Goal: Task Accomplishment & Management: Manage account settings

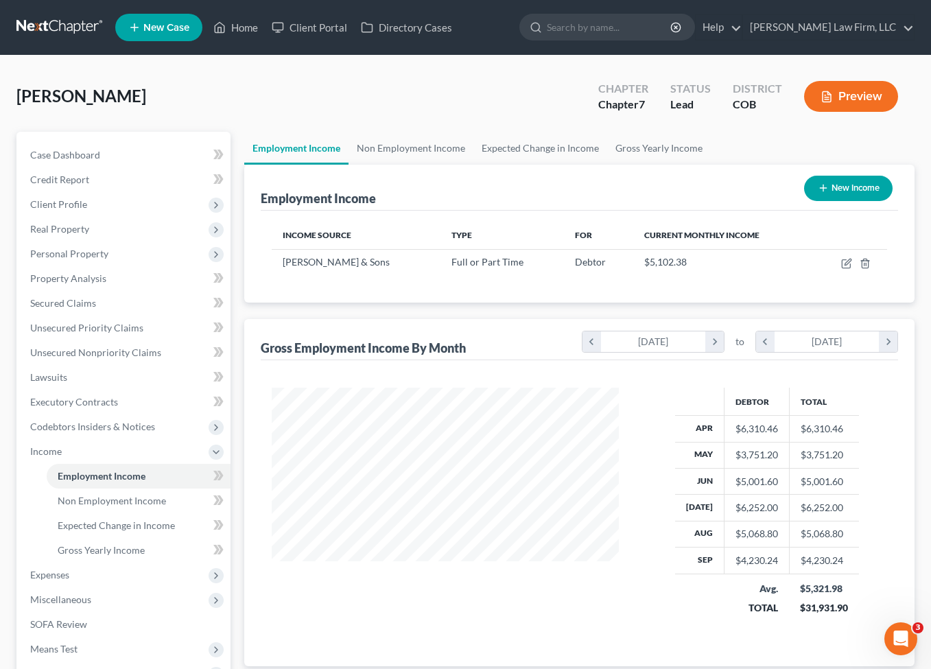
drag, startPoint x: 936, startPoint y: 80, endPoint x: 65, endPoint y: 26, distance: 872.2
click at [65, 26] on link at bounding box center [60, 27] width 88 height 25
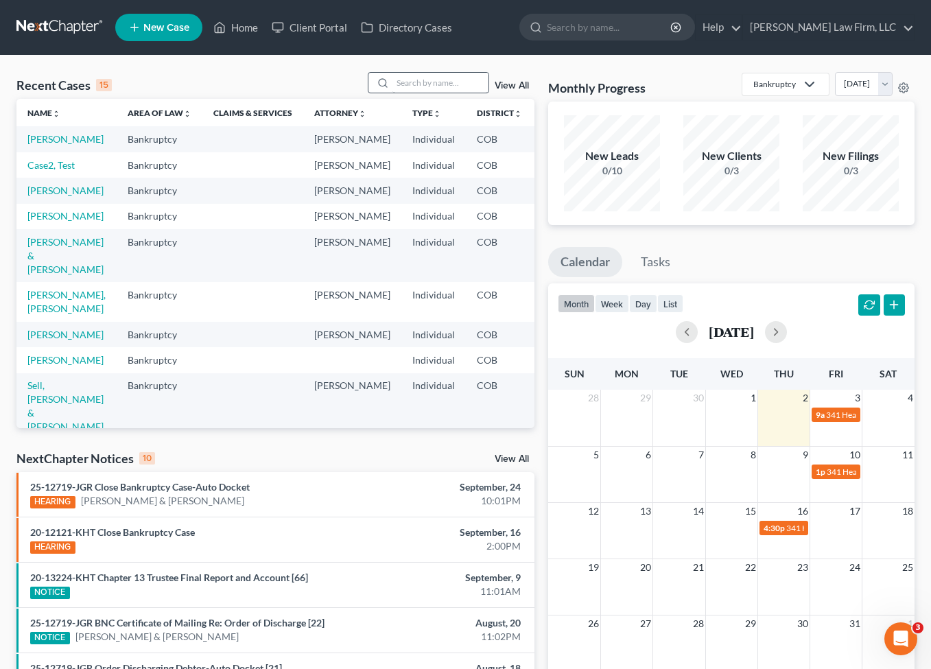
click at [439, 73] on div at bounding box center [429, 82] width 122 height 21
click at [437, 76] on input "search" at bounding box center [440, 83] width 96 height 20
type input "lee"
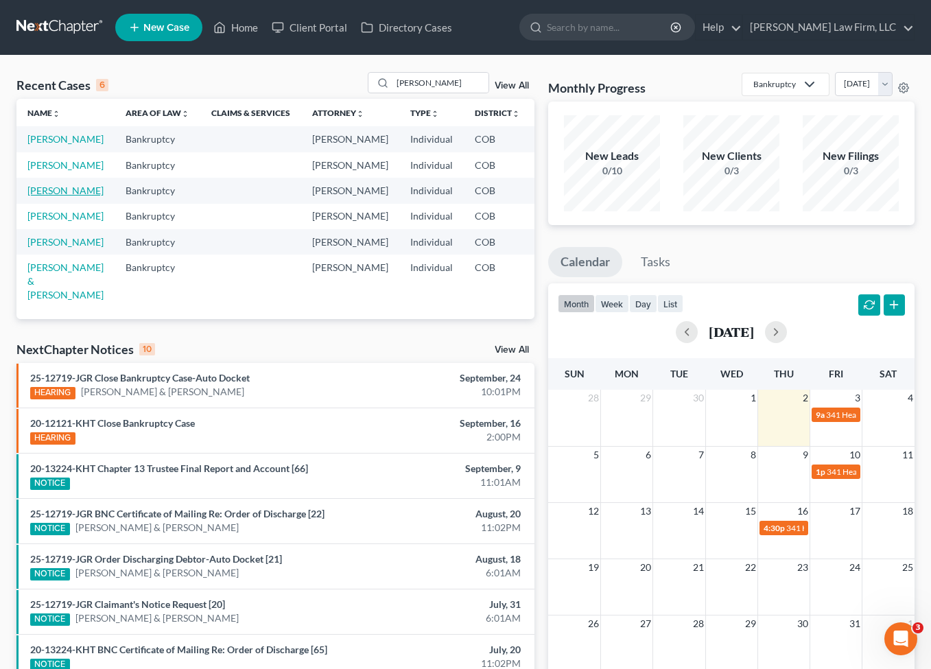
click at [29, 196] on link "[PERSON_NAME]" at bounding box center [65, 191] width 76 height 12
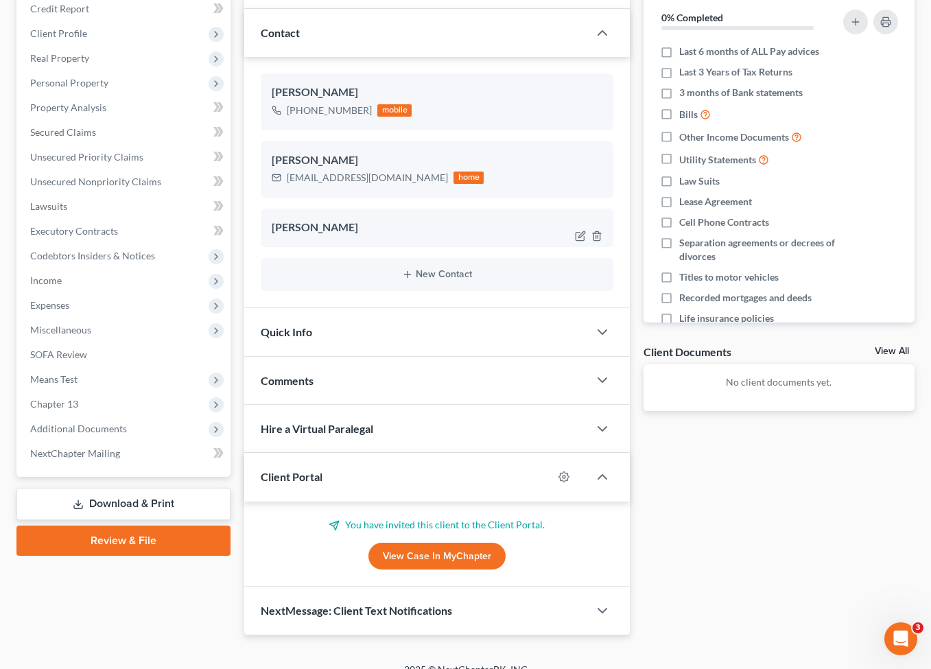
scroll to position [189, 0]
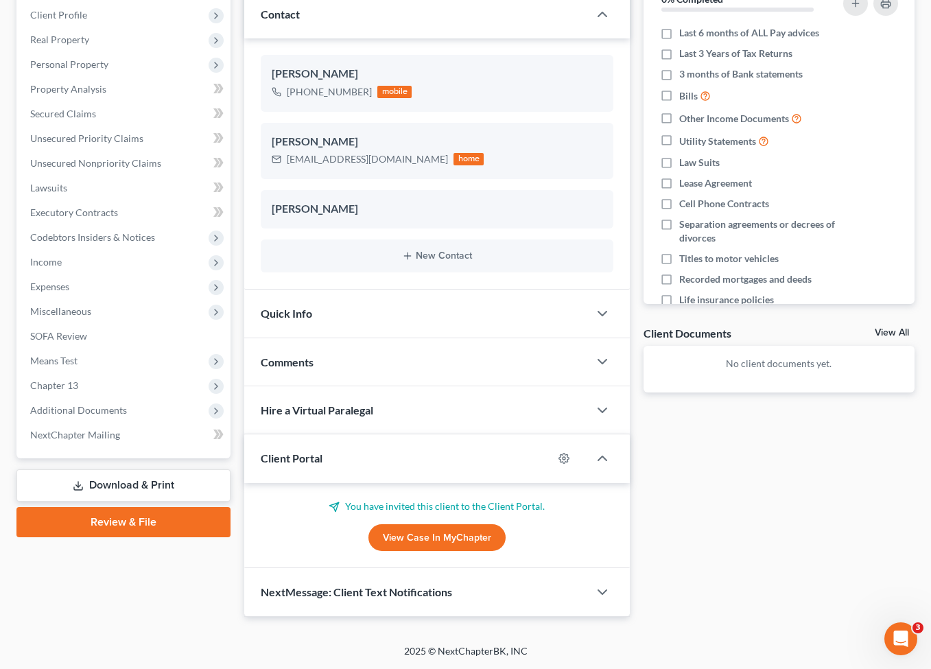
click at [438, 543] on link "View Case in MyChapter" at bounding box center [436, 537] width 137 height 27
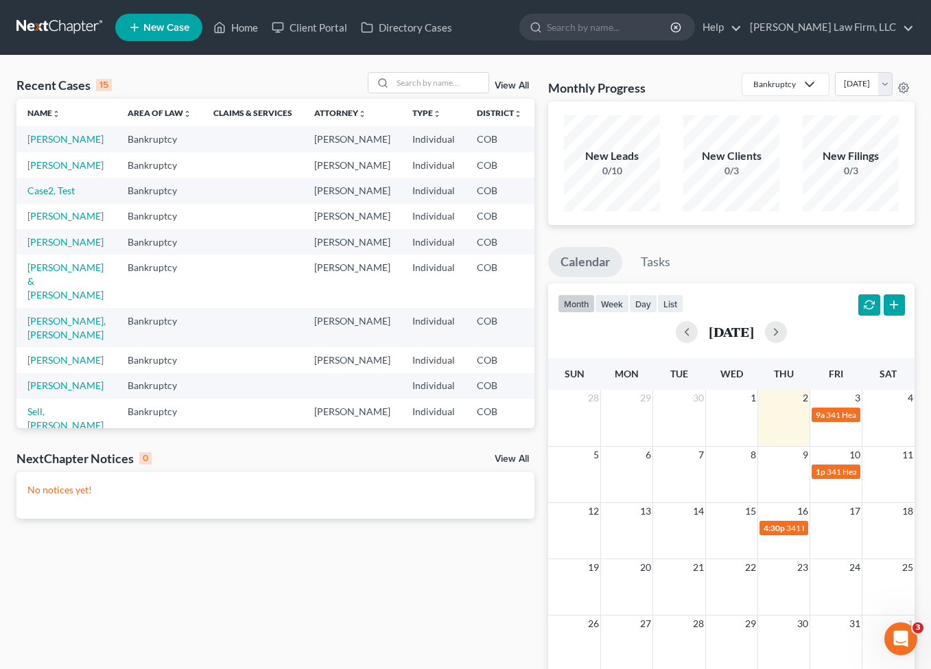
click at [61, 27] on link at bounding box center [60, 27] width 88 height 25
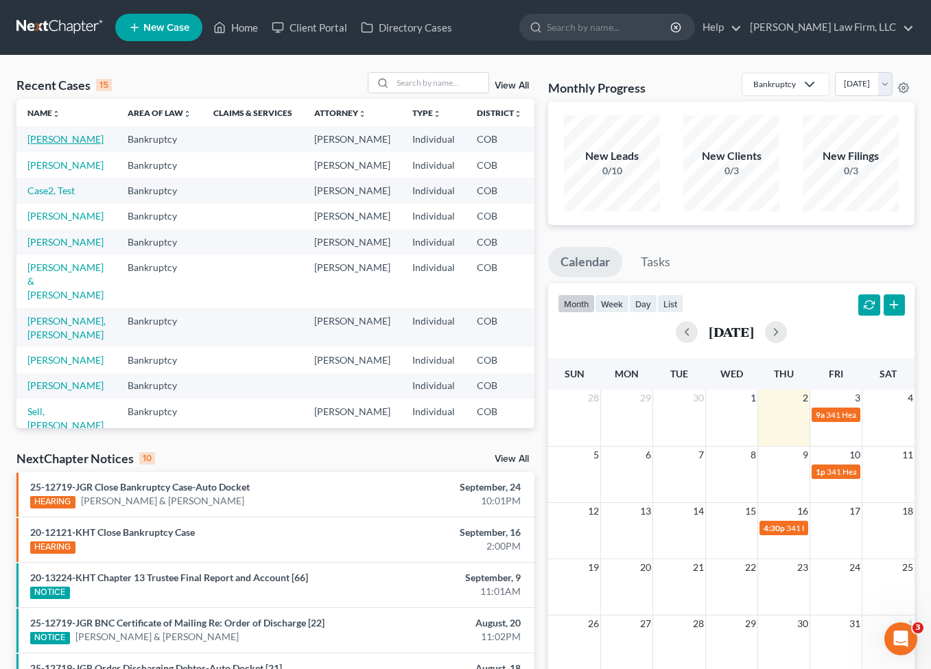
click at [54, 145] on link "Lee, Katherine" at bounding box center [65, 139] width 76 height 12
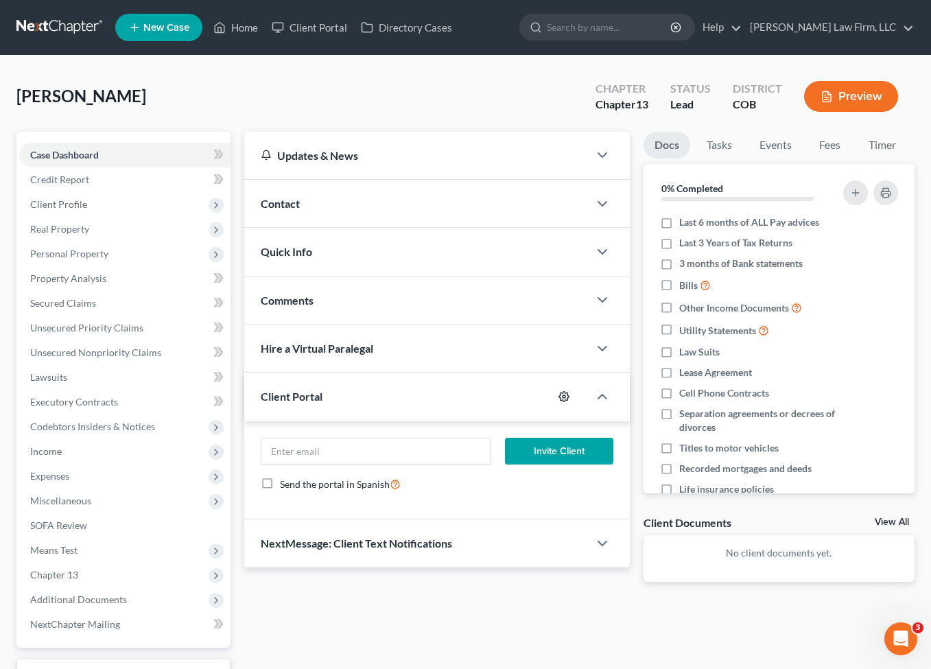
click at [566, 394] on icon "button" at bounding box center [563, 396] width 11 height 11
select select "5"
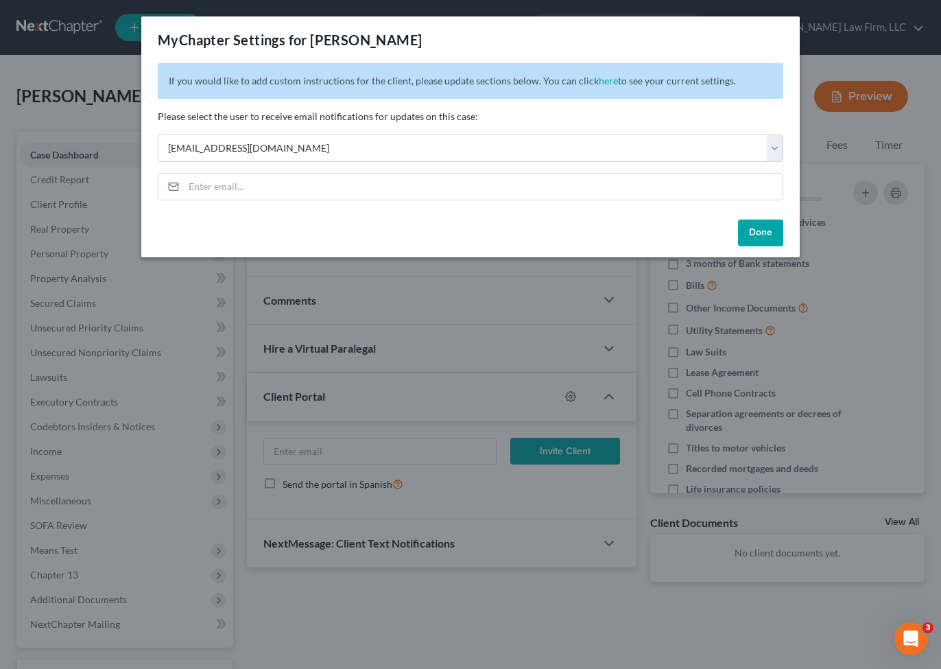
click at [758, 234] on button "Done" at bounding box center [760, 233] width 45 height 27
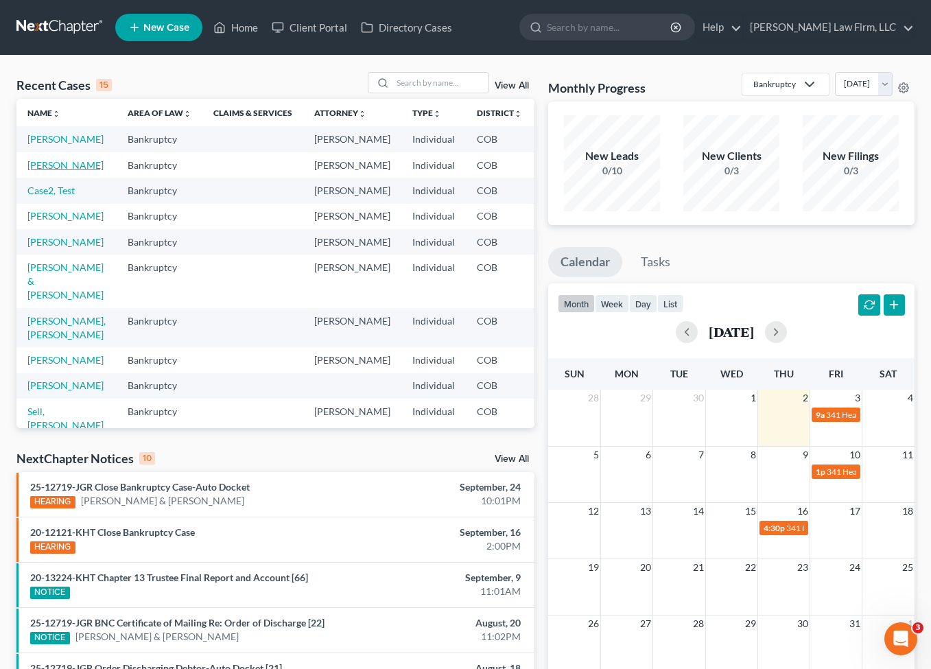
click at [37, 171] on link "[PERSON_NAME]" at bounding box center [65, 165] width 76 height 12
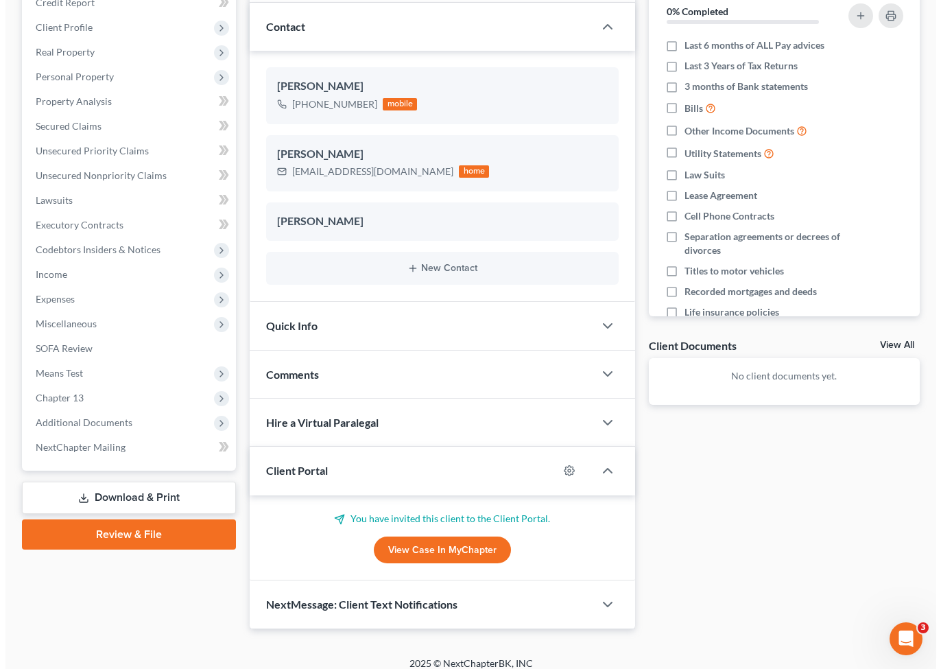
scroll to position [189, 0]
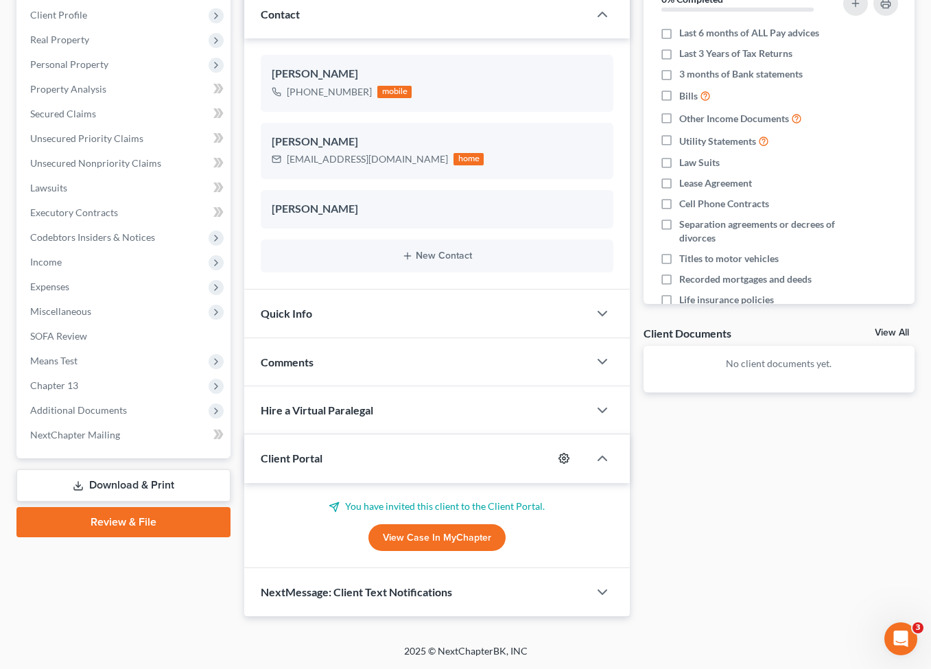
click at [565, 454] on icon "button" at bounding box center [563, 458] width 10 height 10
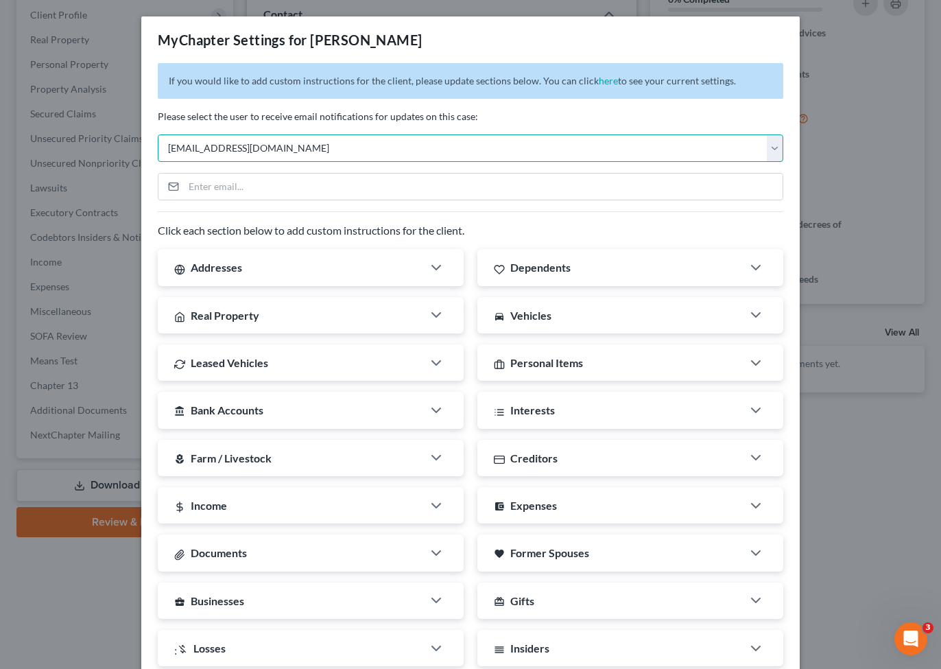
click at [766, 154] on select "Select cmcurtis@cmcurtislaw.com dvolk@cmcurtislaw.com zrodriguez@cmcurtislaw.co…" at bounding box center [471, 147] width 626 height 27
select select "2"
click at [158, 134] on select "Select cmcurtis@cmcurtislaw.com dvolk@cmcurtislaw.com zrodriguez@cmcurtislaw.co…" at bounding box center [471, 147] width 626 height 27
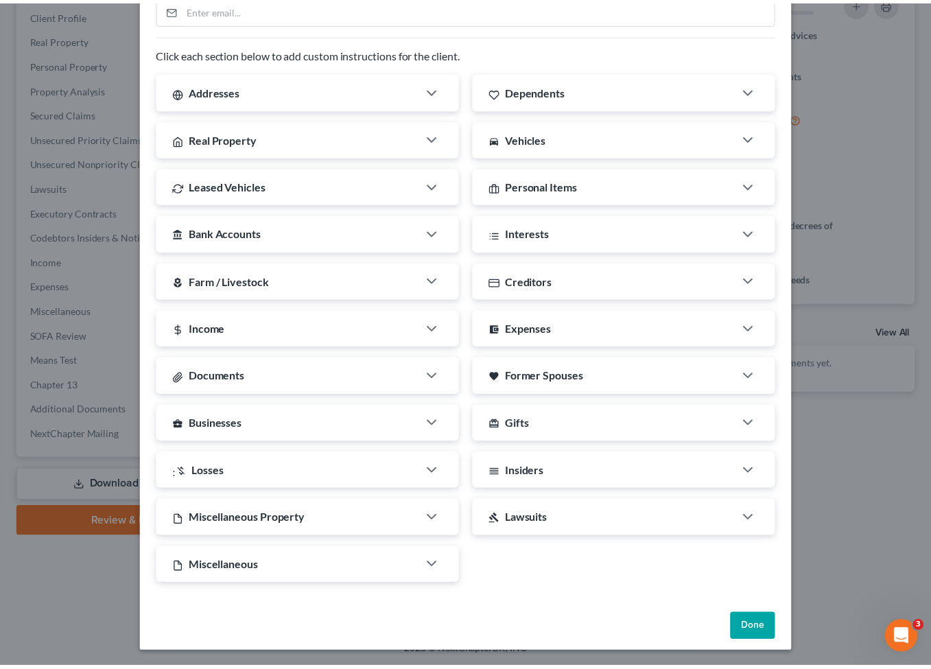
scroll to position [178, 0]
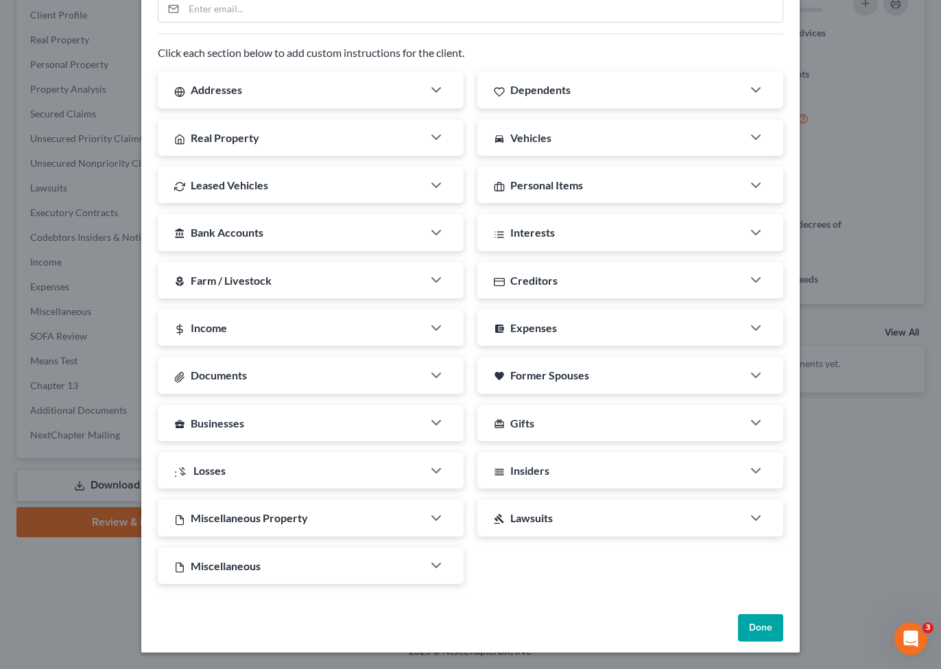
click at [753, 634] on button "Done" at bounding box center [760, 627] width 45 height 27
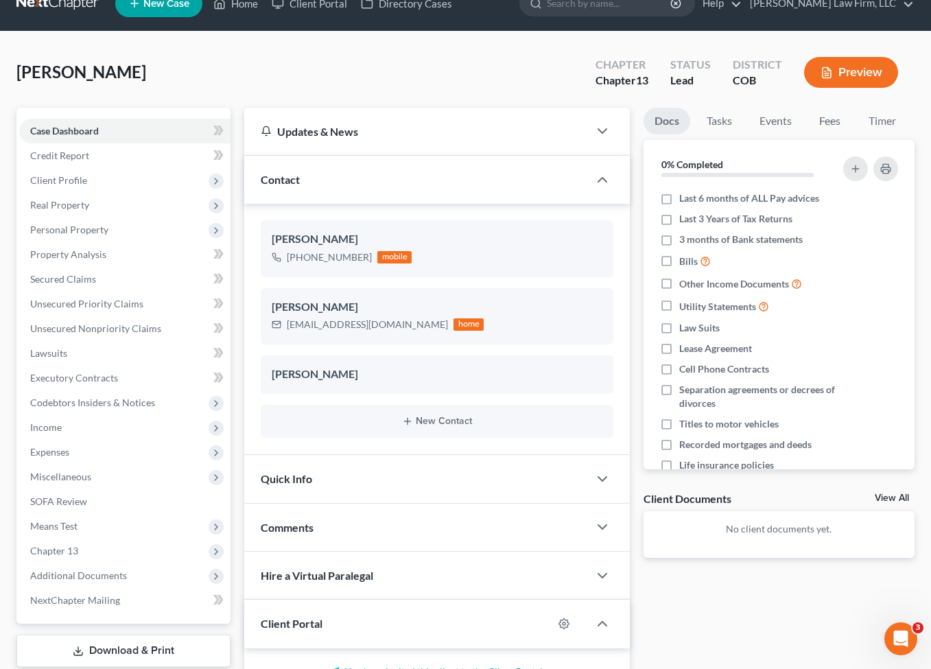
scroll to position [0, 0]
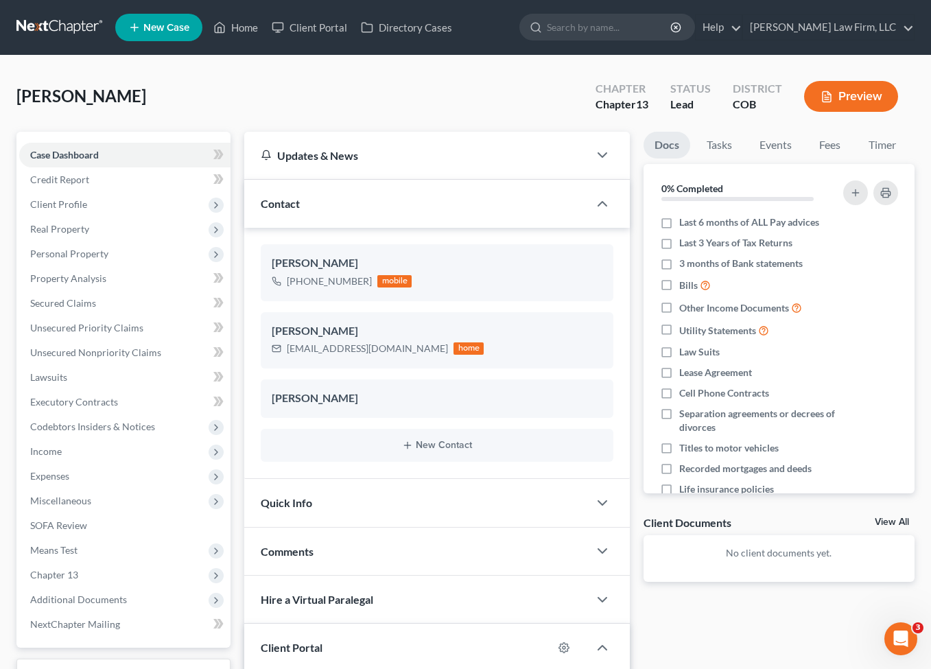
click at [53, 22] on link at bounding box center [60, 27] width 88 height 25
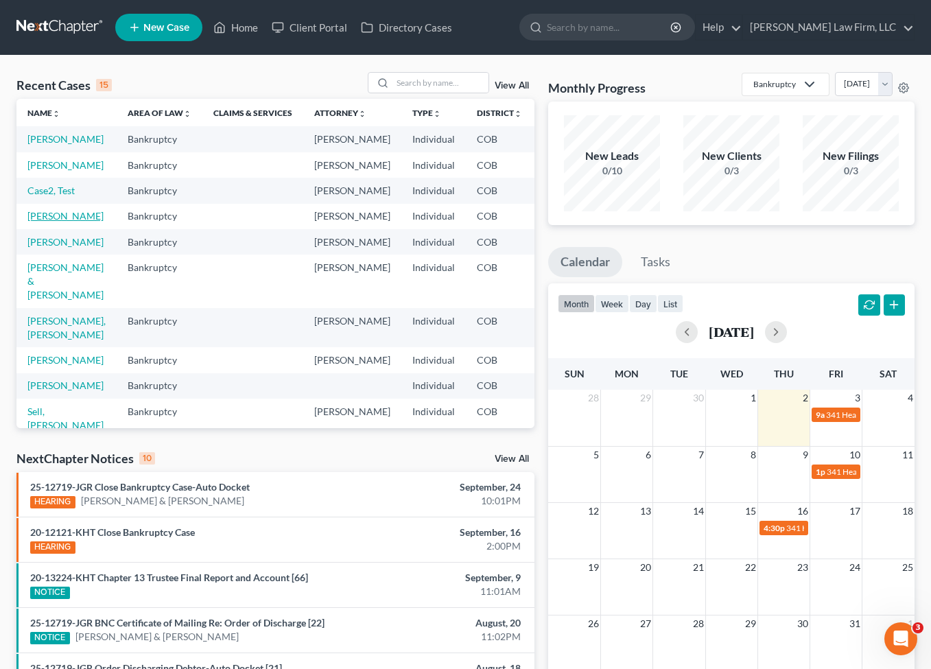
click at [49, 222] on link "[PERSON_NAME]" at bounding box center [65, 216] width 76 height 12
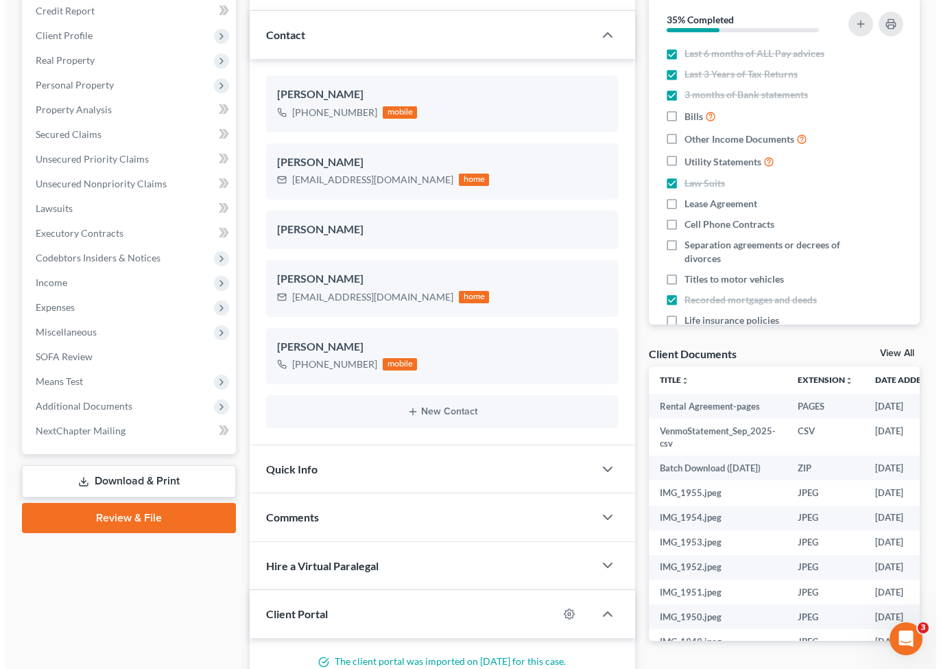
scroll to position [206, 0]
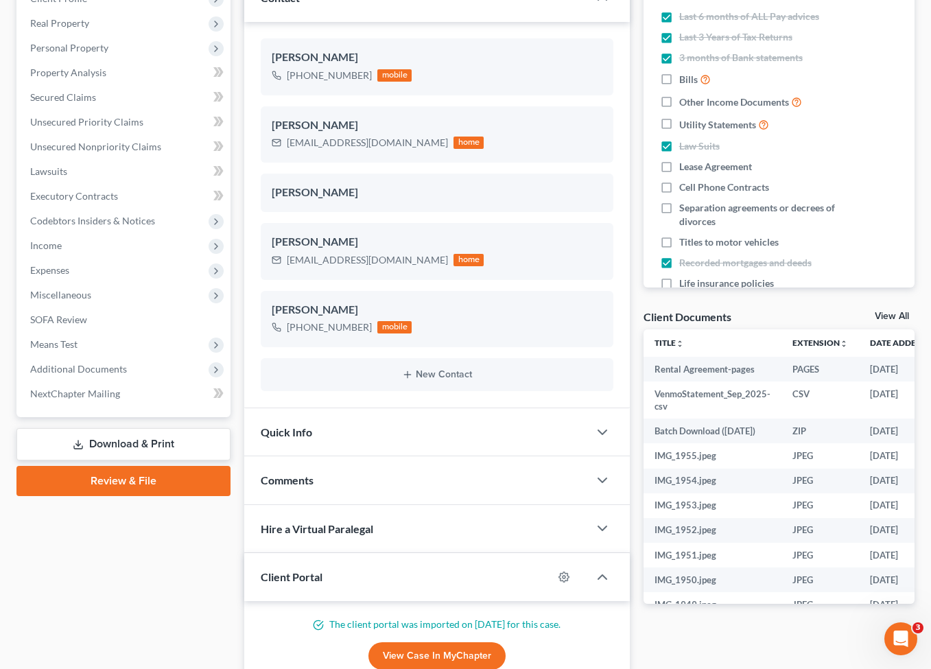
click at [576, 577] on div at bounding box center [571, 577] width 36 height 22
click at [566, 579] on icon "button" at bounding box center [563, 576] width 11 height 11
select select "2"
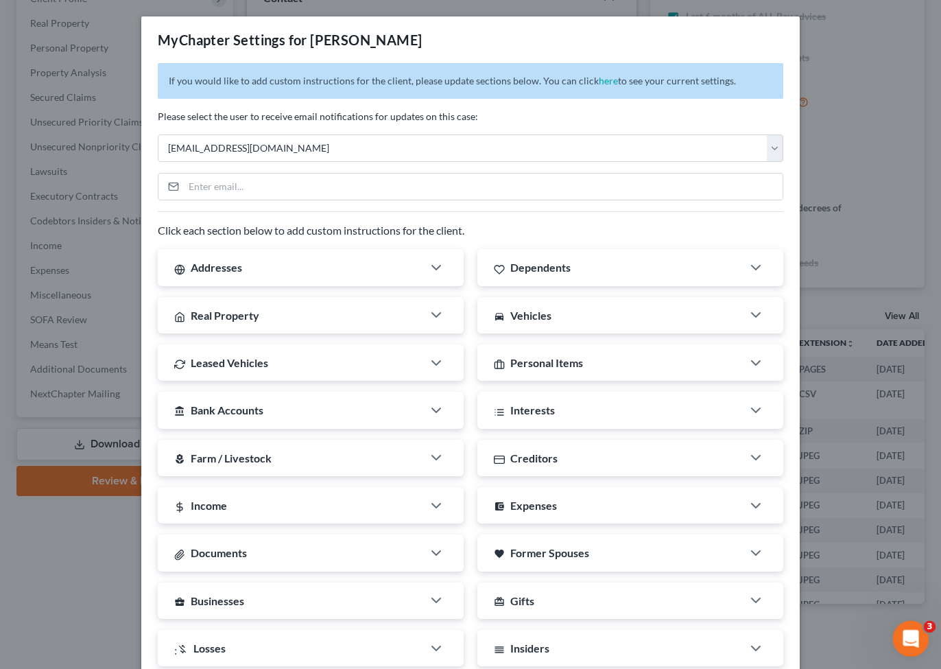
drag, startPoint x: 903, startPoint y: 643, endPoint x: 897, endPoint y: 624, distance: 19.3
click at [900, 639] on icon "Open Intercom Messenger" at bounding box center [909, 637] width 23 height 23
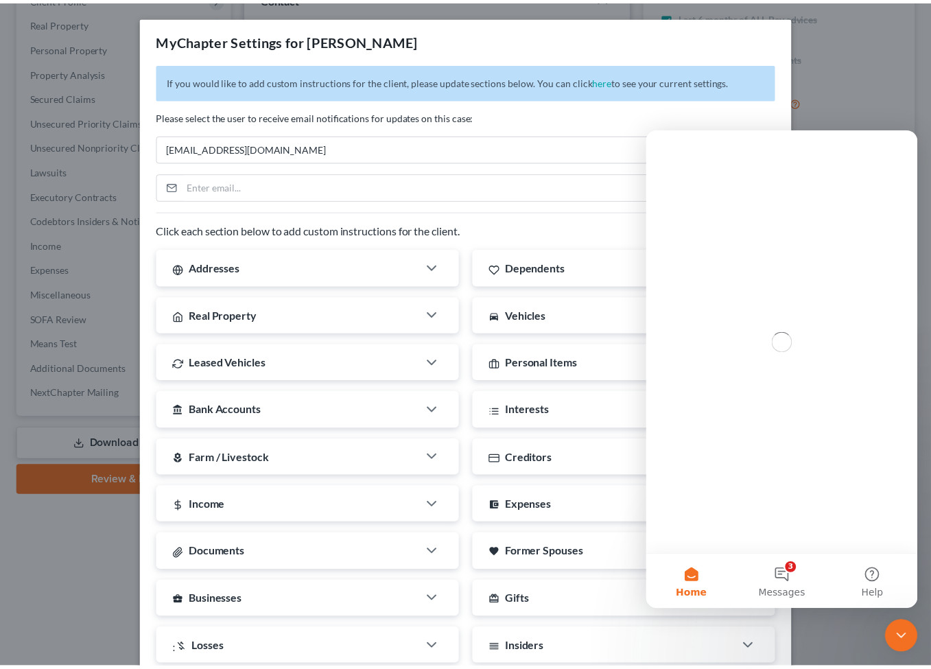
scroll to position [0, 0]
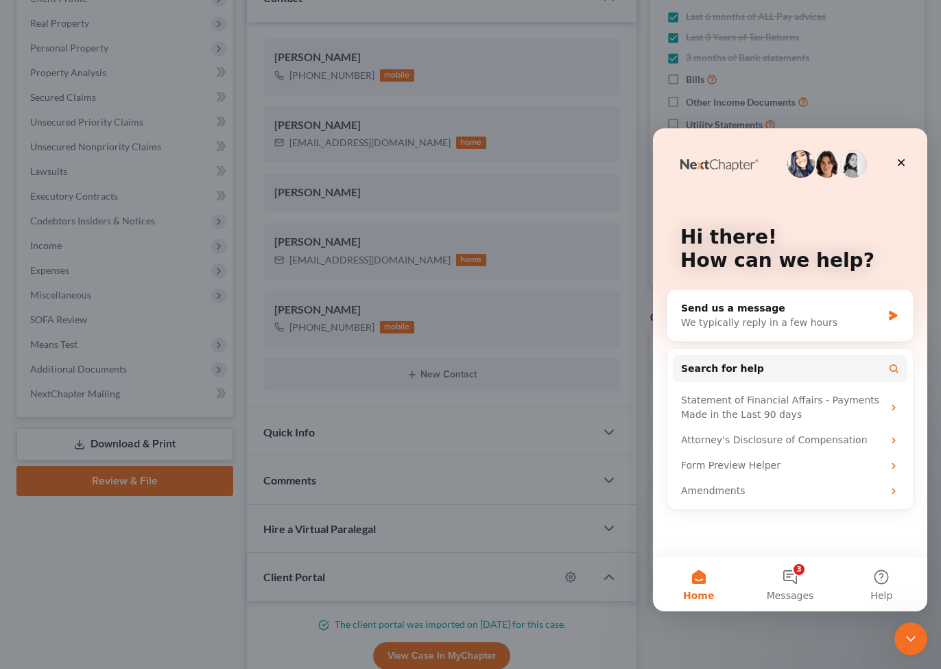
click at [855, 85] on div "MyChapter Settings for Chautin, Joshua If you would like to add custom instruct…" at bounding box center [470, 334] width 941 height 669
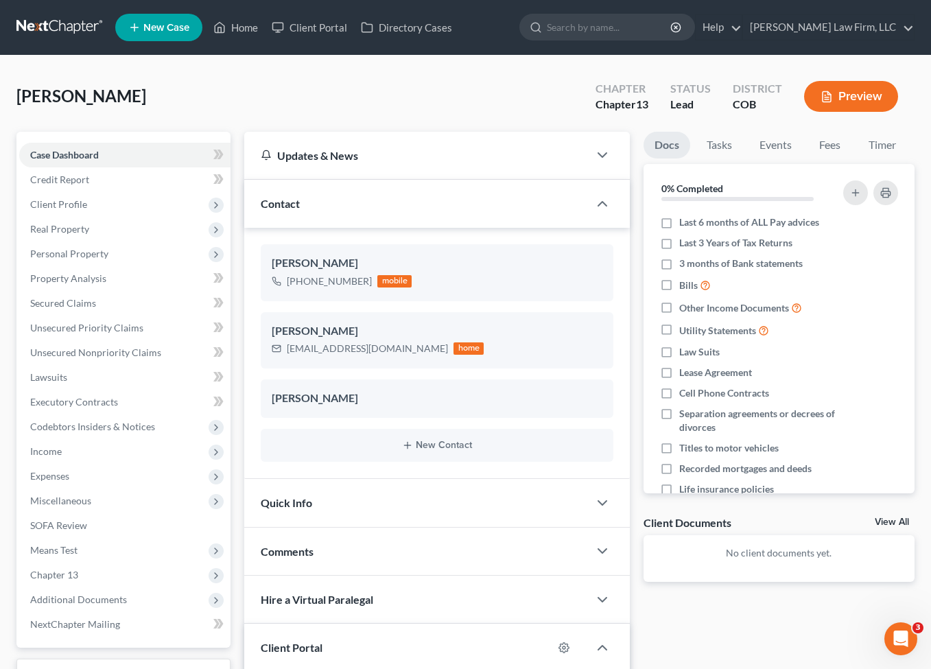
click at [64, 1] on nav "Home New Case Client Portal Directory Cases Curtis Law Firm, LLC zrodriguez@cmc…" at bounding box center [465, 27] width 931 height 55
click at [72, 32] on link at bounding box center [60, 27] width 88 height 25
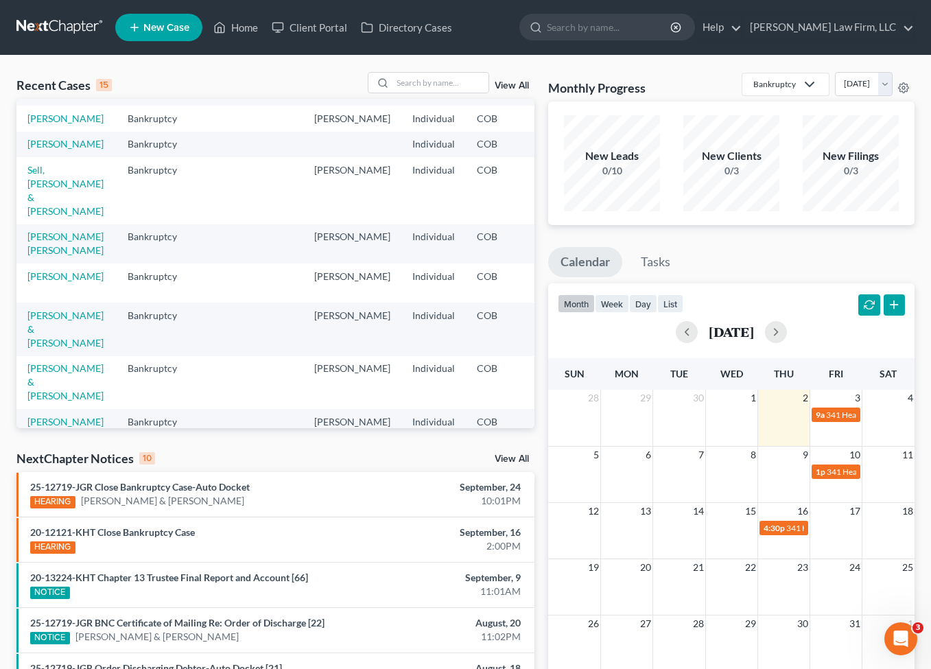
scroll to position [274, 0]
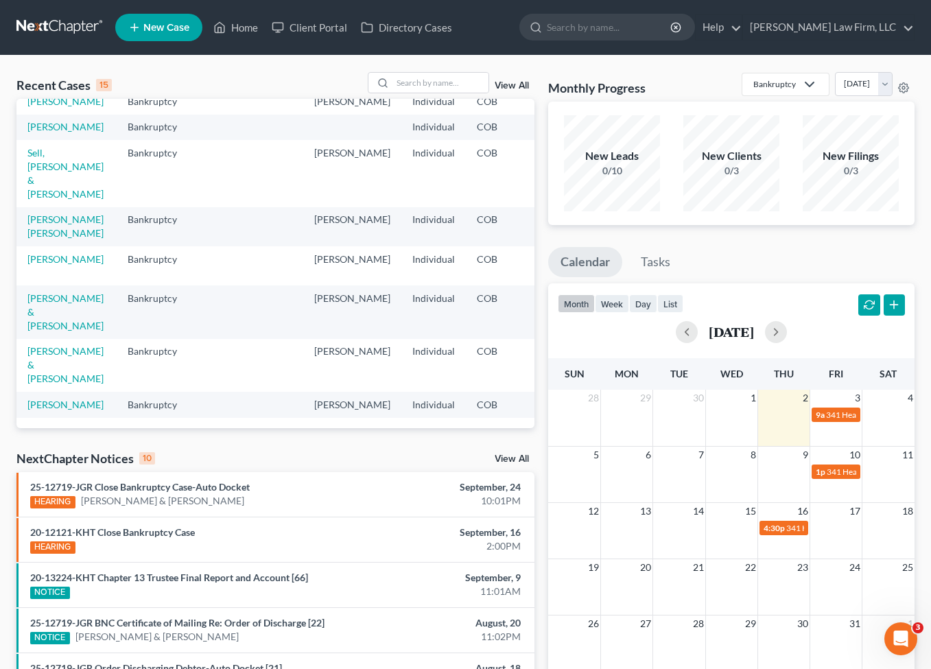
click at [35, 114] on td "[PERSON_NAME]" at bounding box center [66, 100] width 100 height 25
click at [42, 107] on link "[PERSON_NAME]" at bounding box center [65, 101] width 76 height 12
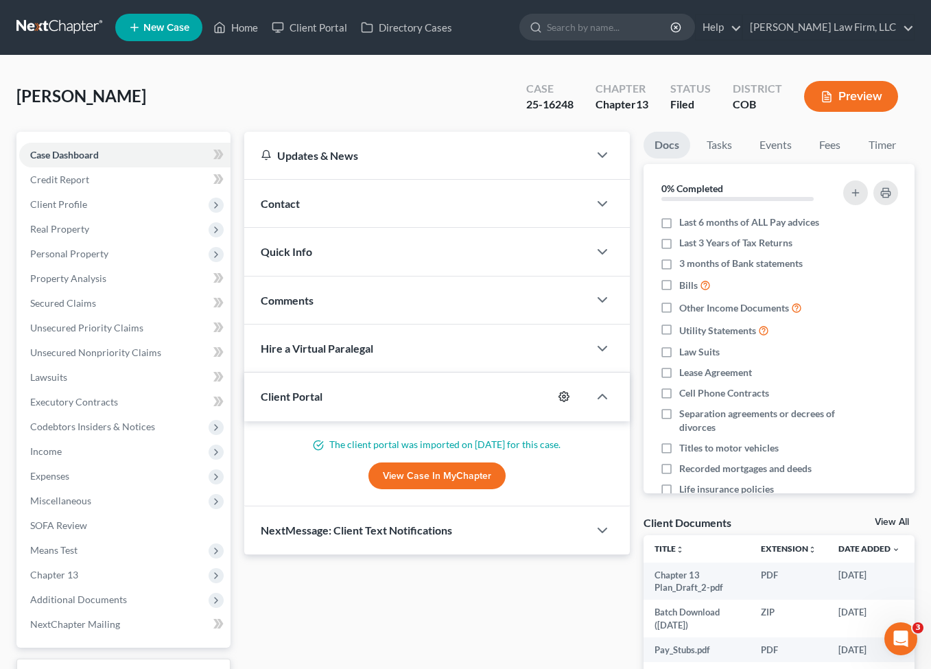
click at [565, 394] on icon "button" at bounding box center [563, 396] width 11 height 11
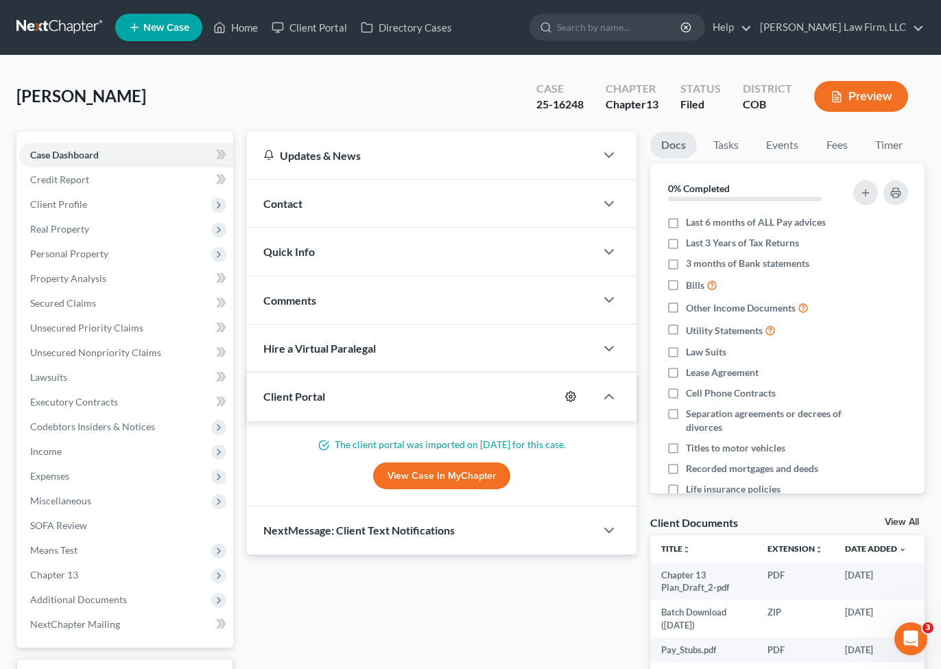
select select "5"
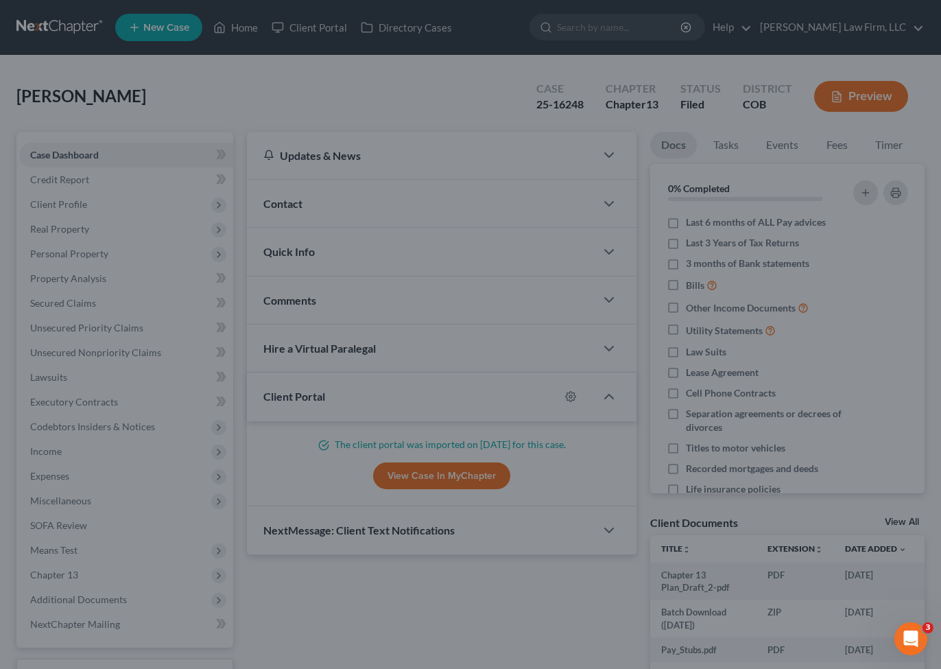
click at [831, 360] on div "MyChapter Settings for Villa, Joshua If you would like to add custom instructio…" at bounding box center [470, 334] width 941 height 669
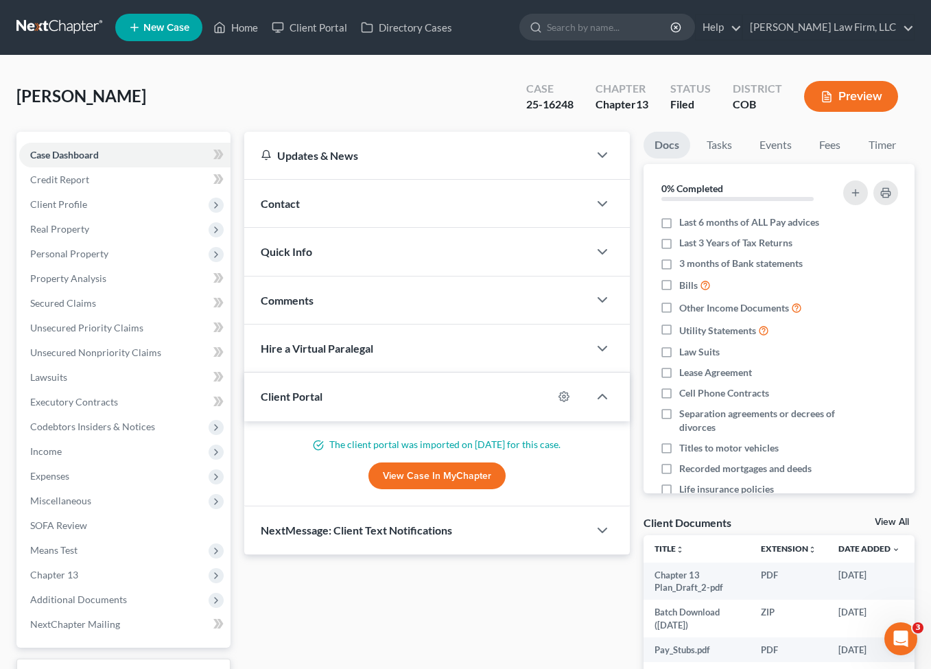
click at [45, 25] on link at bounding box center [60, 27] width 88 height 25
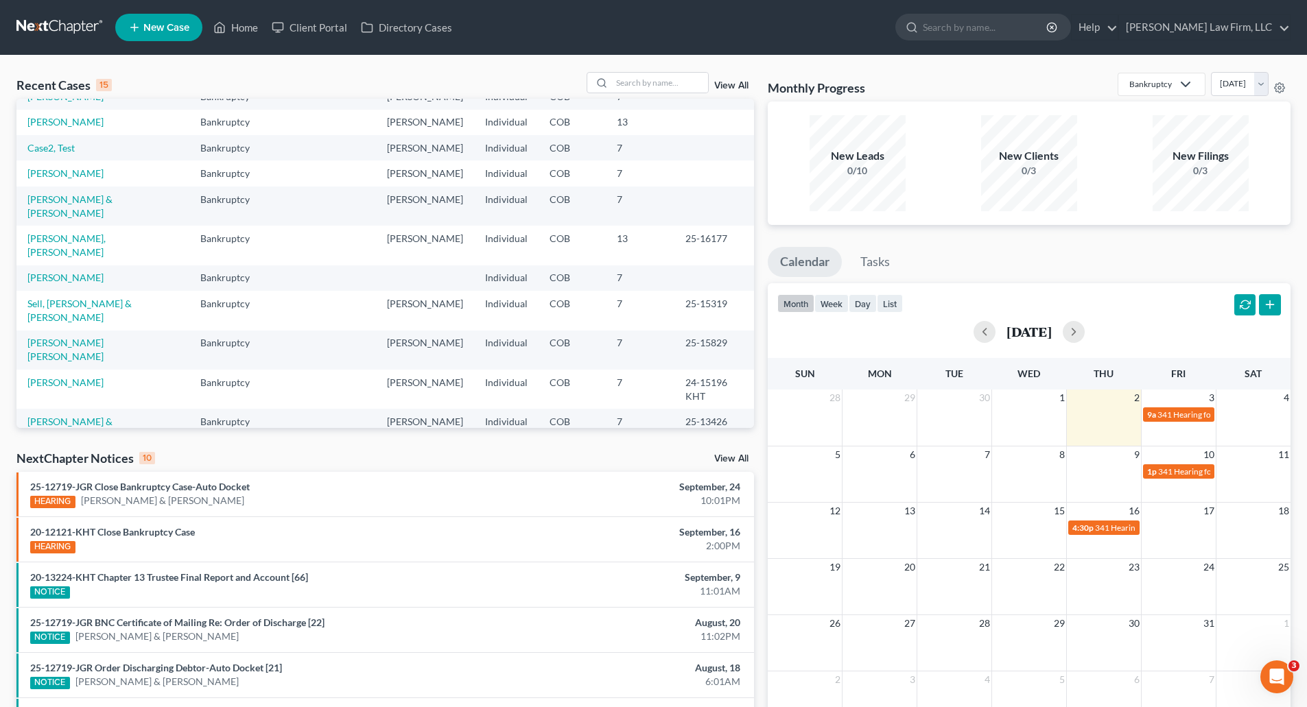
click at [53, 27] on link at bounding box center [60, 27] width 88 height 25
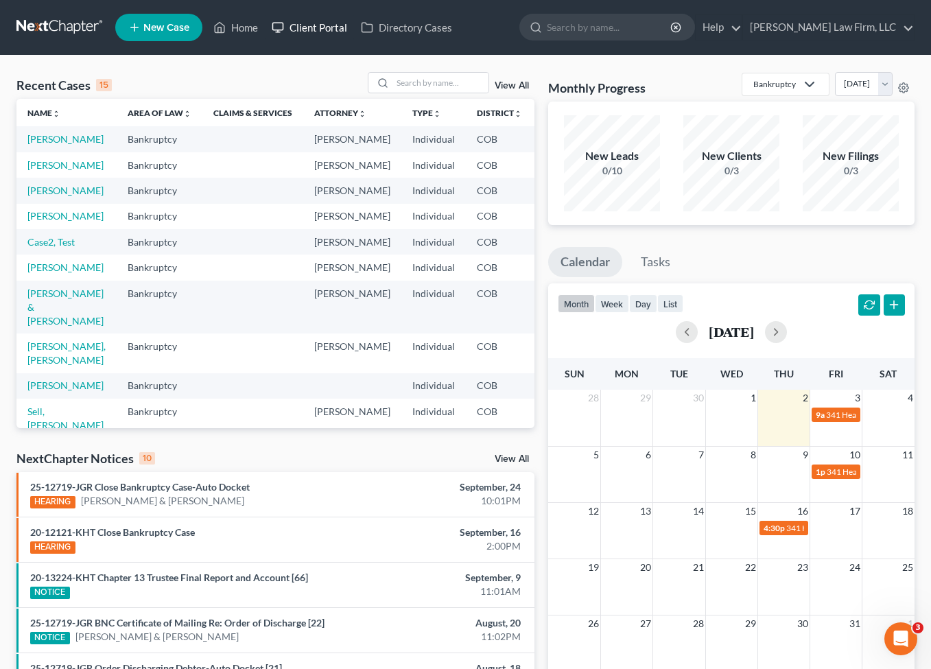
click at [339, 32] on link "Client Portal" at bounding box center [309, 27] width 89 height 25
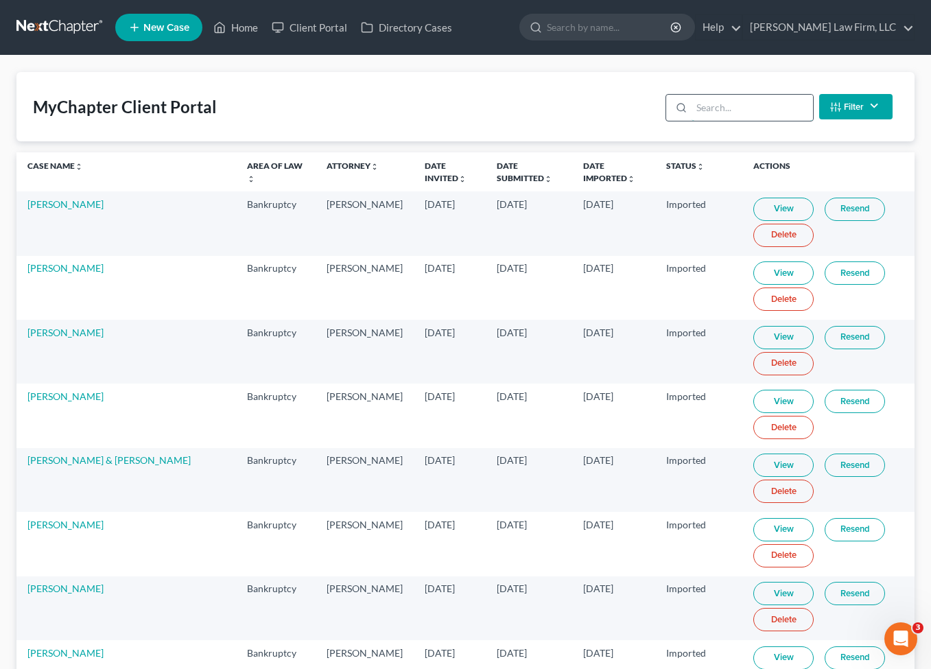
click at [785, 115] on input "search" at bounding box center [751, 108] width 121 height 26
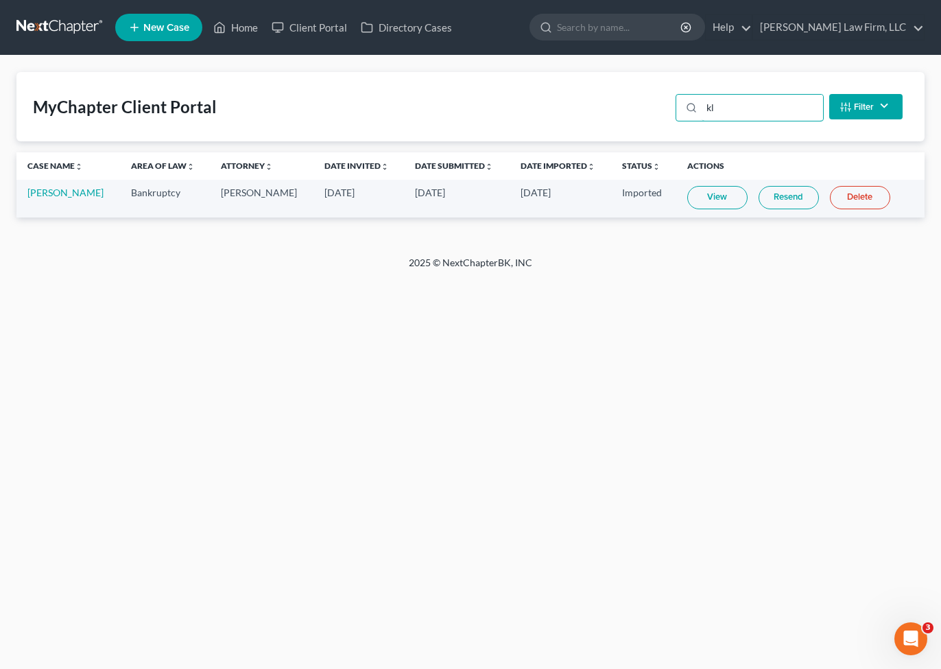
type input "k"
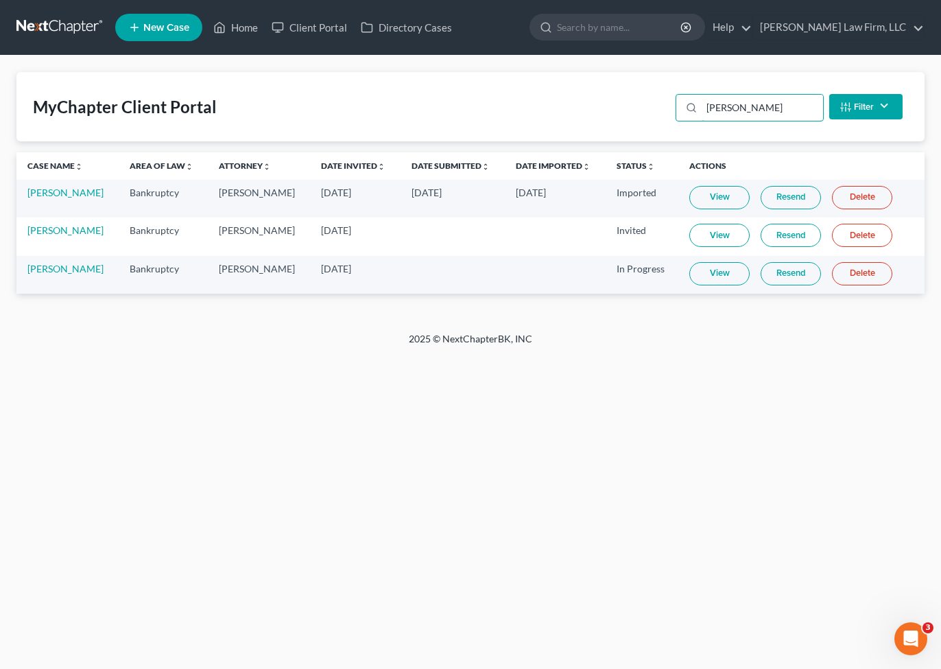
type input "[PERSON_NAME]"
